Goal: Task Accomplishment & Management: Use online tool/utility

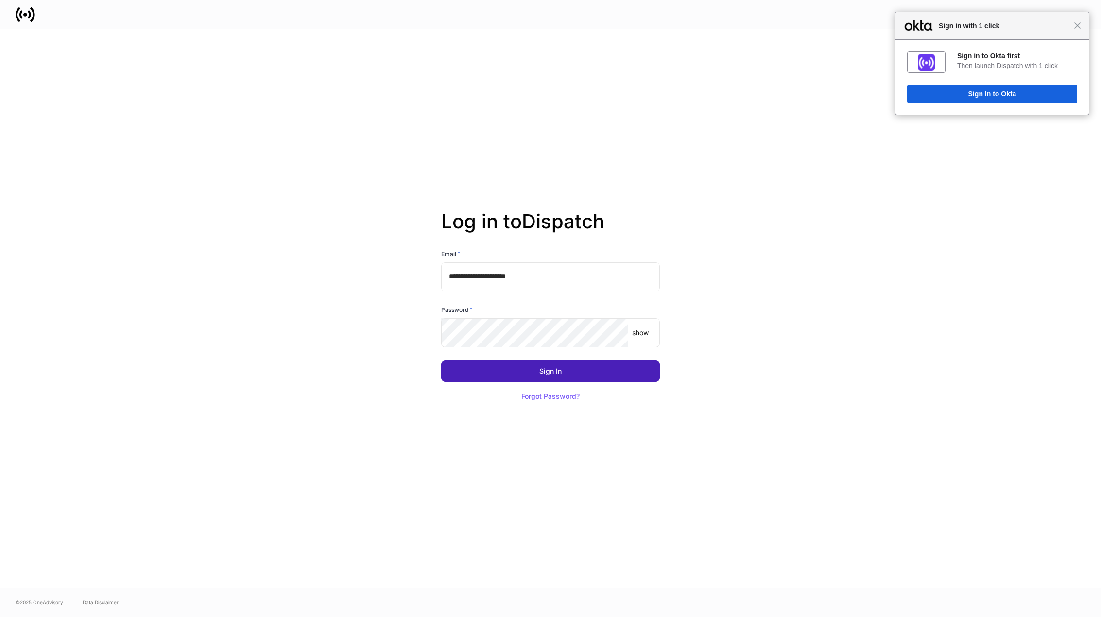
click at [552, 376] on button "Sign In" at bounding box center [550, 370] width 219 height 21
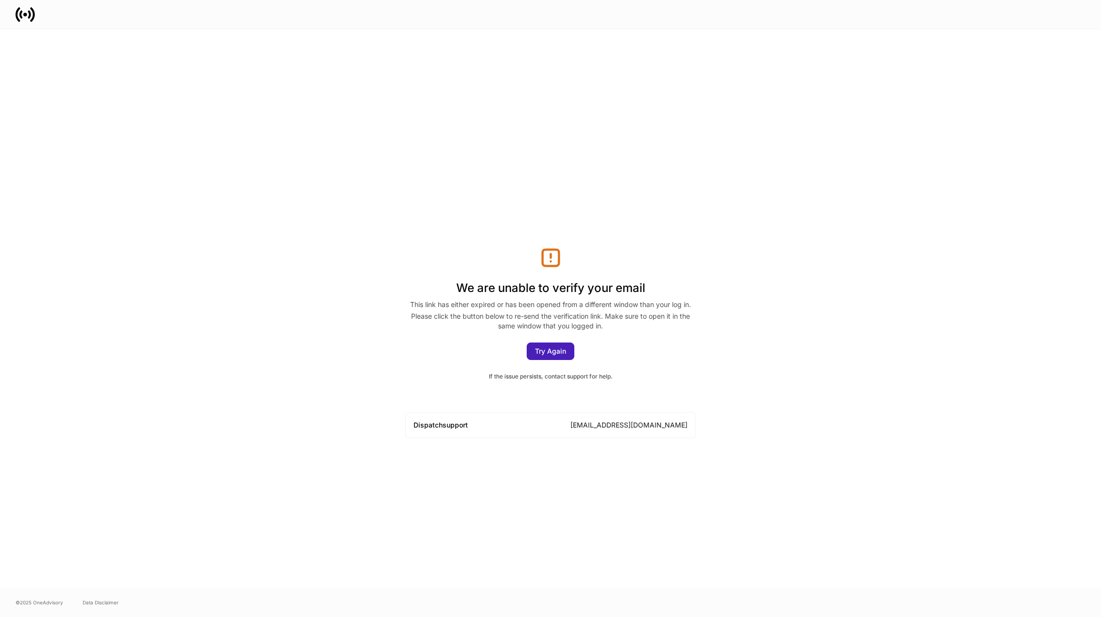
click at [553, 353] on div "Try Again" at bounding box center [550, 351] width 31 height 7
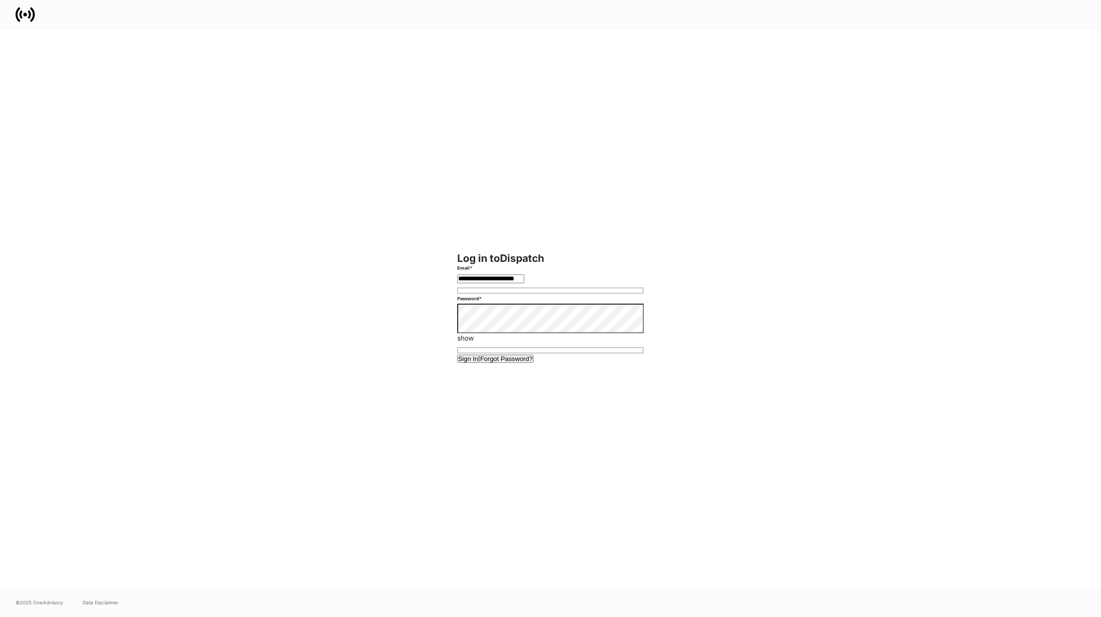
click at [478, 362] on div "Sign In" at bounding box center [468, 359] width 20 height 6
